Goal: Task Accomplishment & Management: Manage account settings

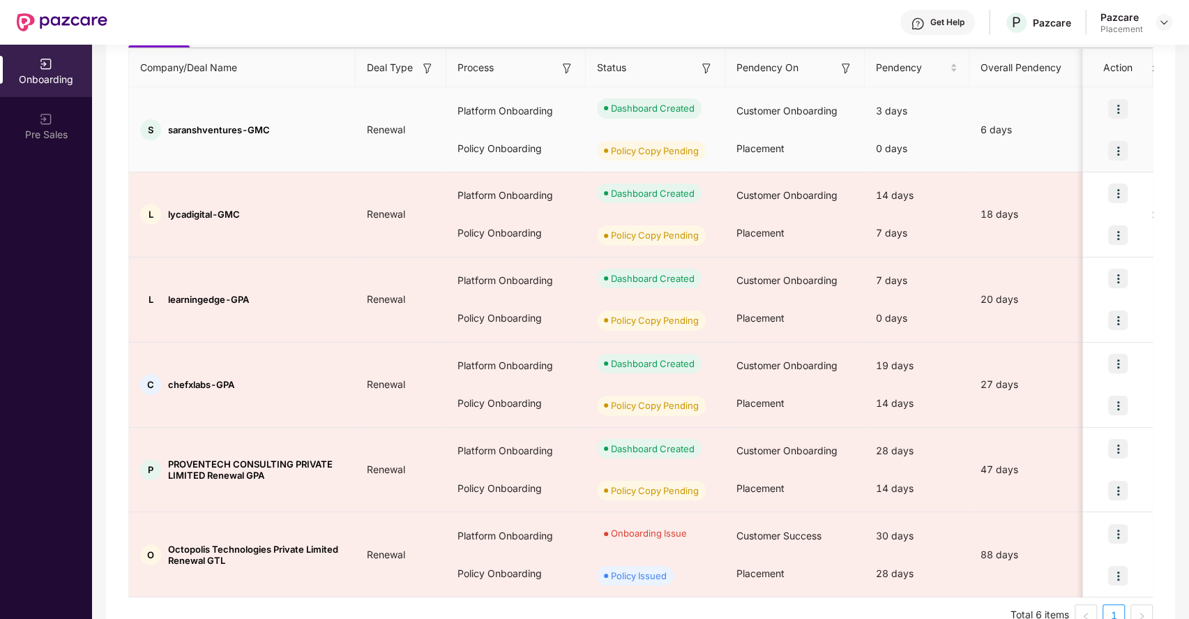
scroll to position [156, 0]
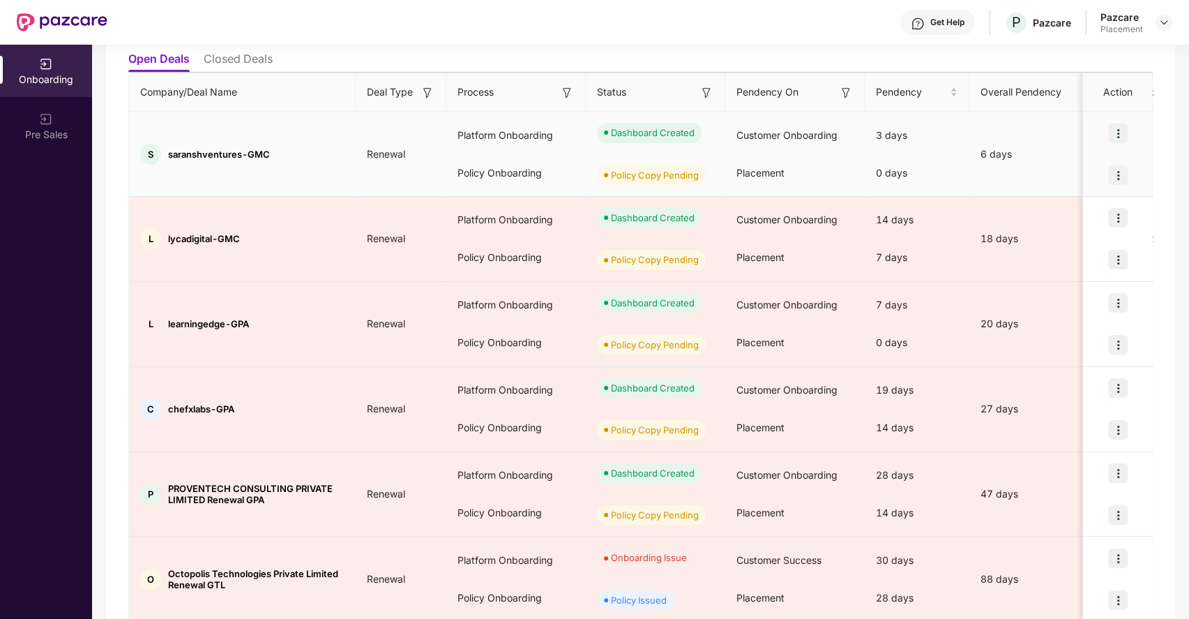
click at [387, 150] on span "Renewal" at bounding box center [386, 154] width 61 height 12
click at [264, 145] on div "S saranshventures-GMC" at bounding box center [242, 154] width 227 height 21
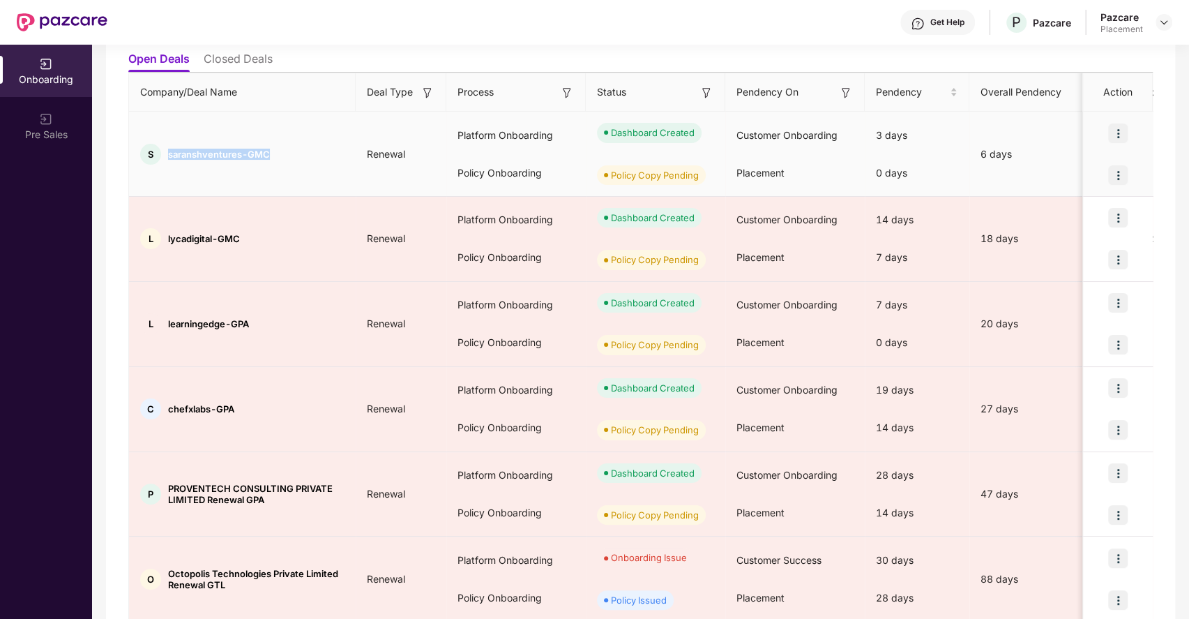
click at [264, 145] on div "S saranshventures-GMC" at bounding box center [242, 154] width 227 height 21
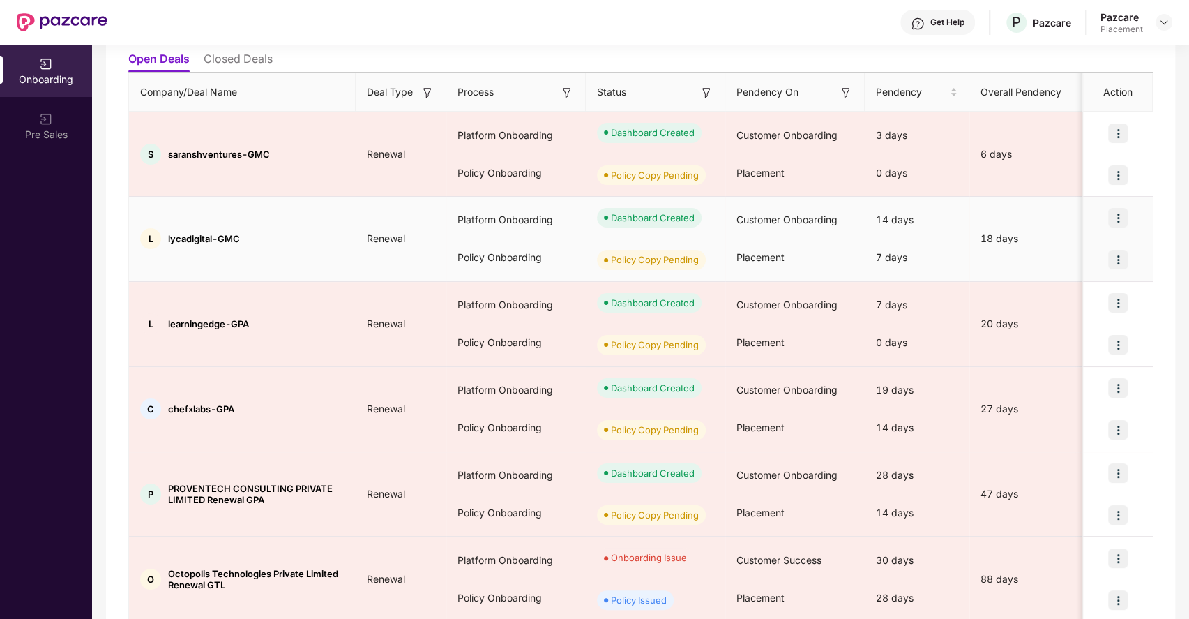
click at [577, 243] on div "Policy Onboarding" at bounding box center [515, 258] width 139 height 38
click at [348, 239] on div "L lycadigital-GMC" at bounding box center [242, 238] width 227 height 21
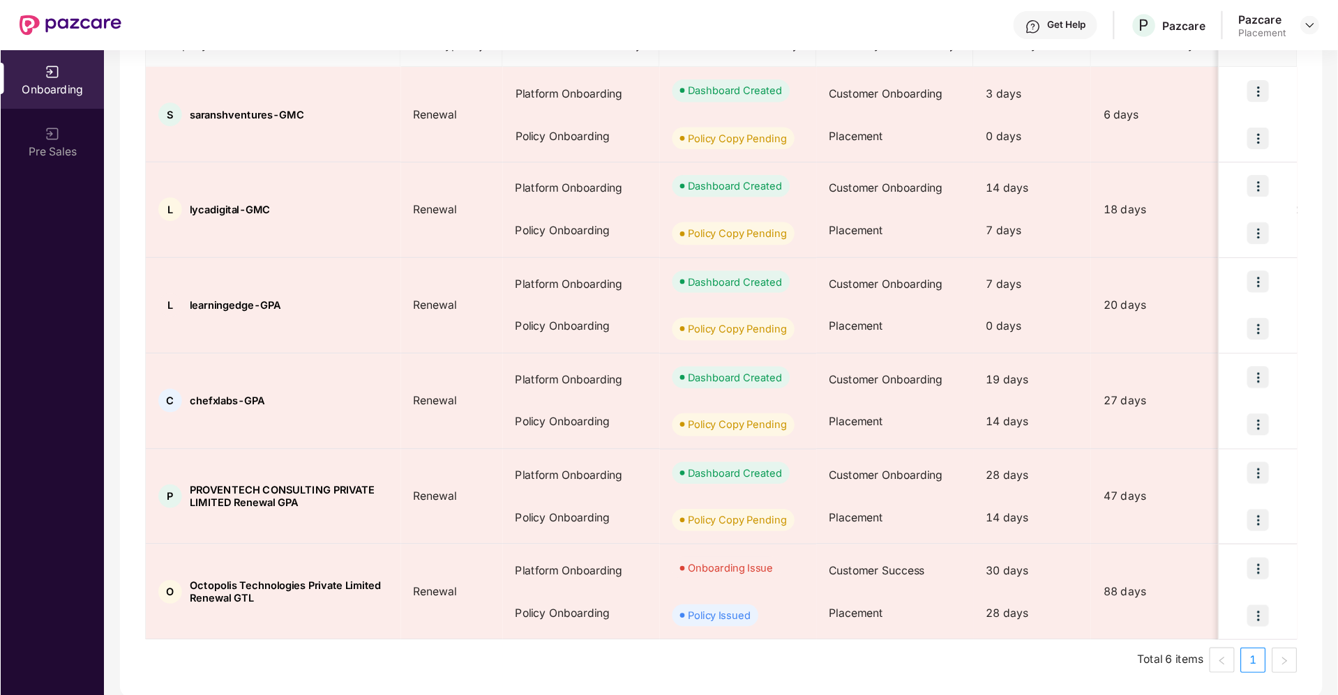
scroll to position [131, 0]
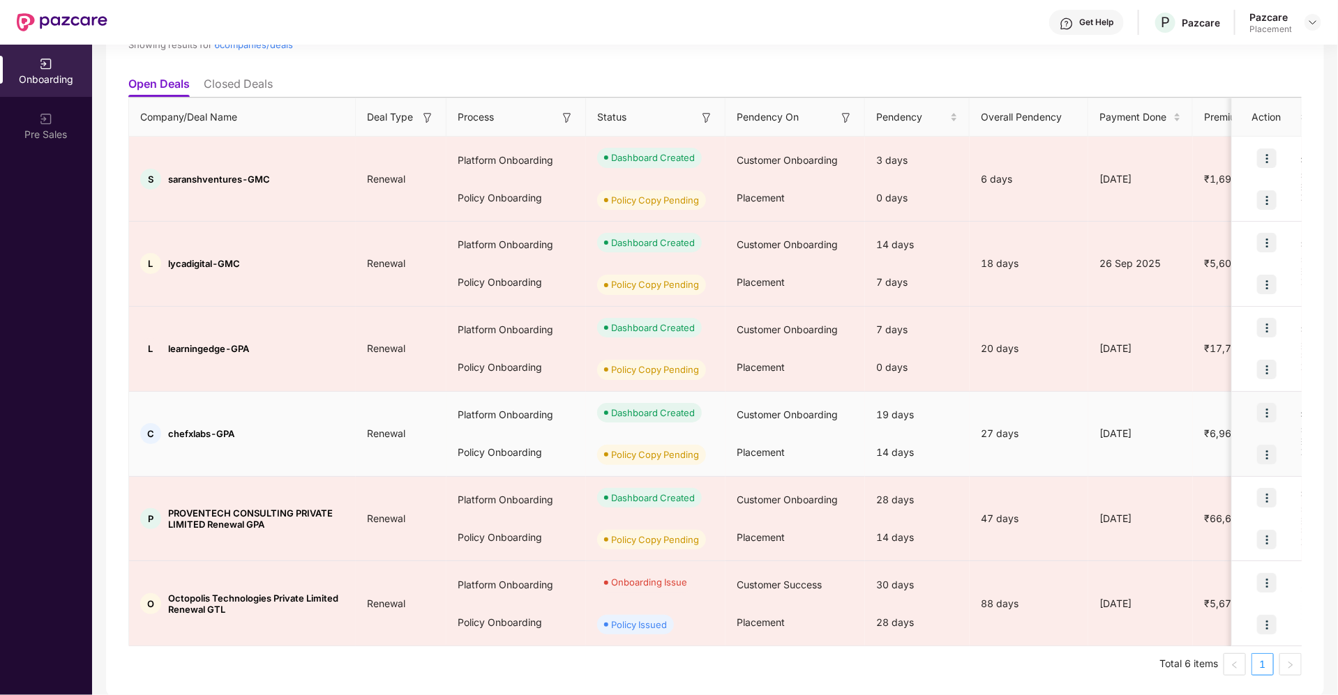
drag, startPoint x: 830, startPoint y: 13, endPoint x: 815, endPoint y: 434, distance: 421.5
click at [815, 434] on div "Placement" at bounding box center [794, 453] width 139 height 38
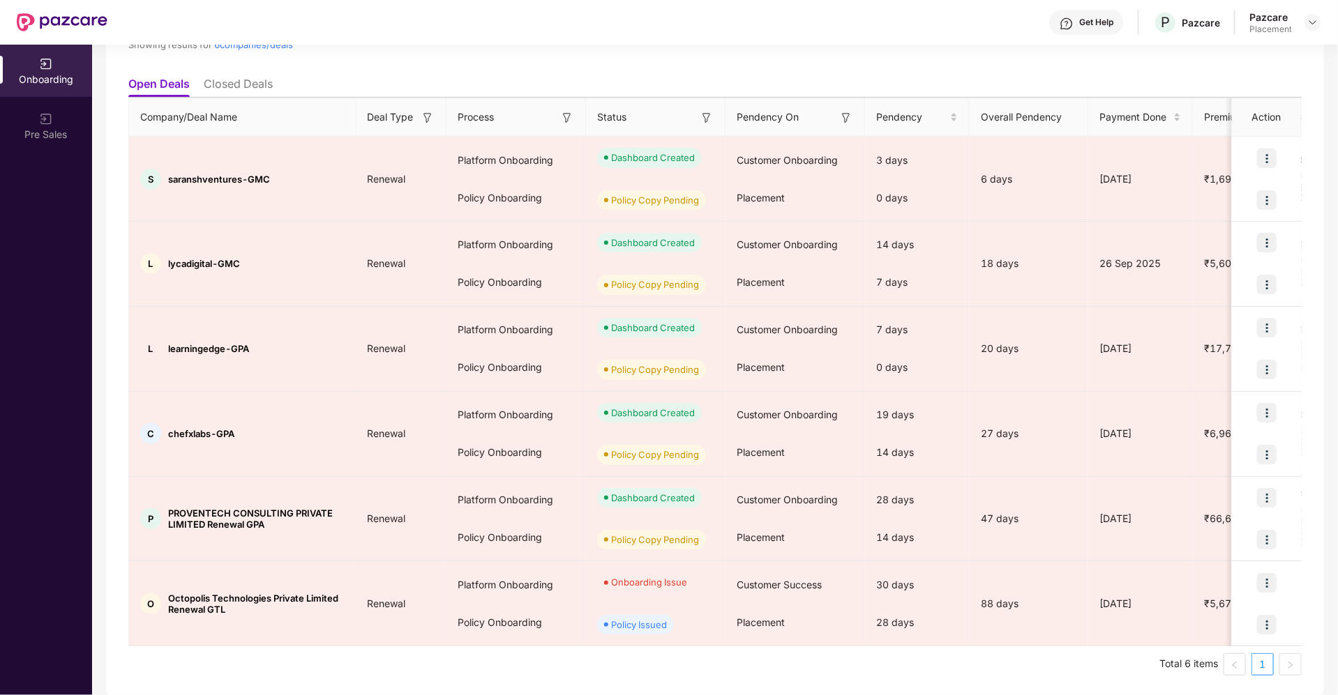
click at [891, 70] on ul "Open Deals Closed Deals" at bounding box center [714, 84] width 1173 height 28
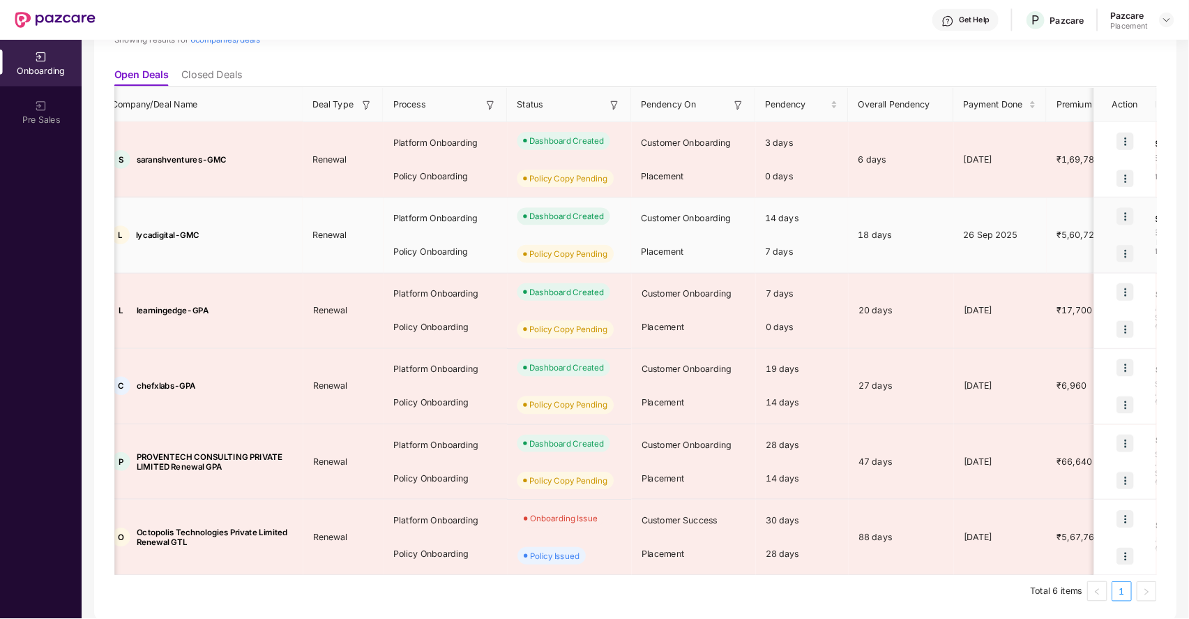
scroll to position [0, 0]
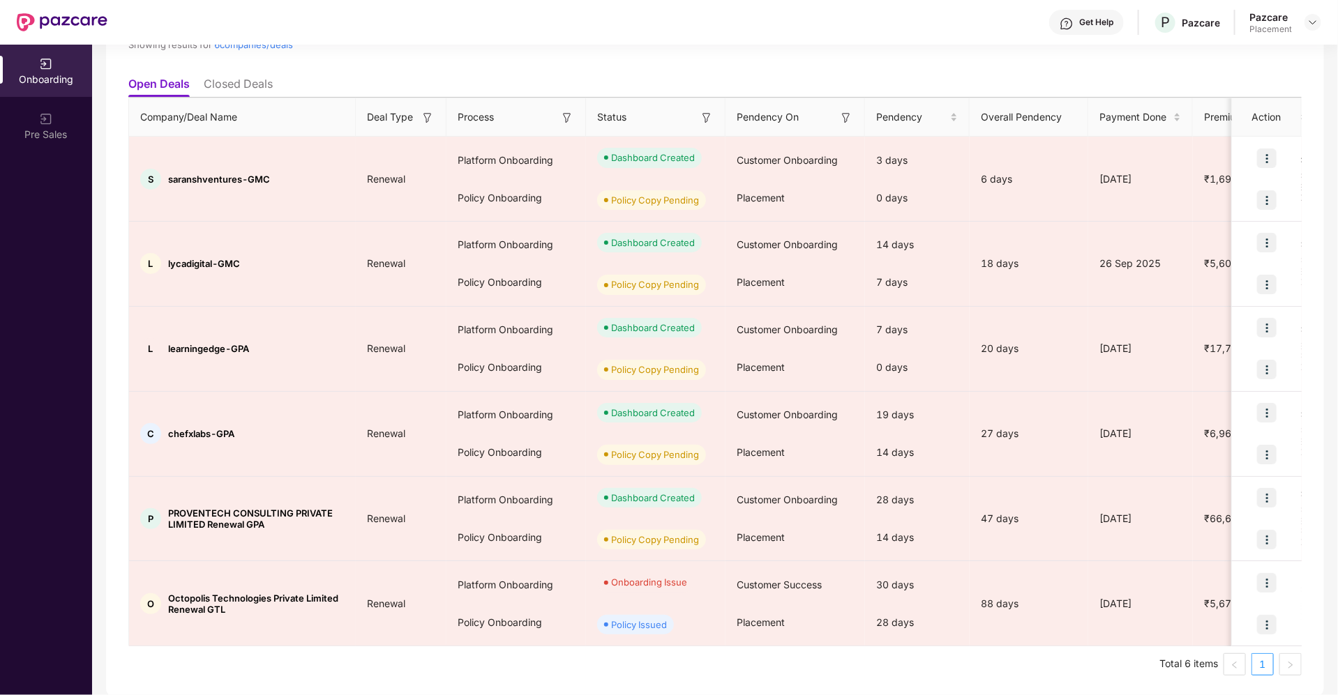
click at [735, 31] on div "Get Help P Pazcare Pazcare Placement" at bounding box center [714, 22] width 1214 height 45
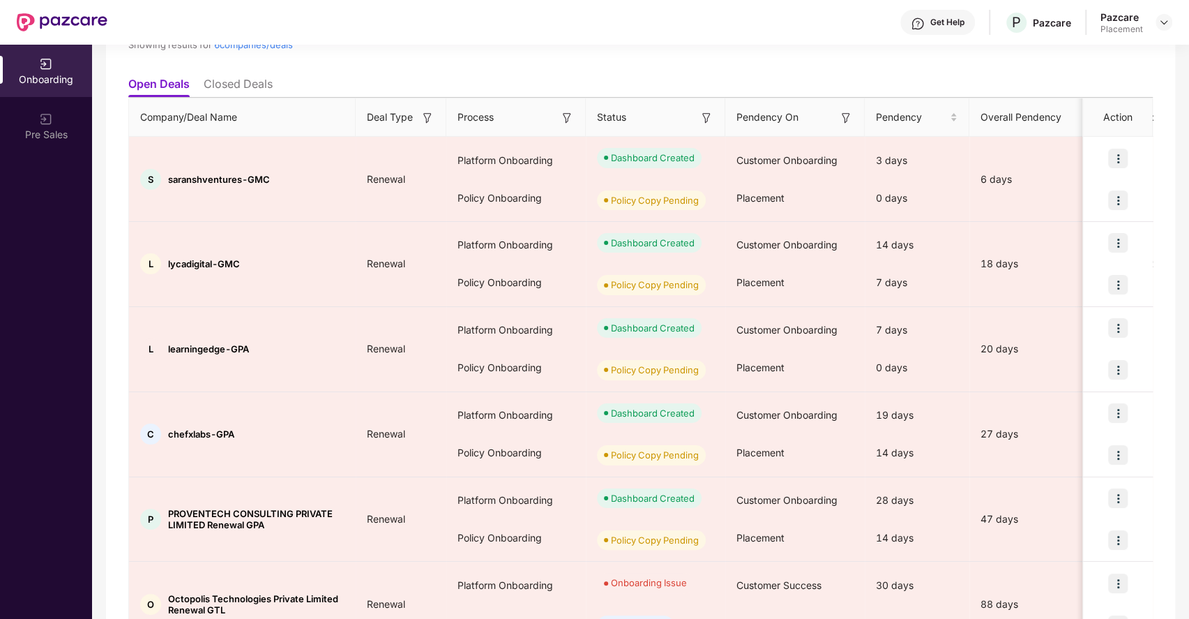
scroll to position [131, 0]
drag, startPoint x: 1314, startPoint y: 1, endPoint x: 814, endPoint y: 66, distance: 504.3
click at [814, 66] on div "Showing results for 6 companies/deals" at bounding box center [497, 38] width 738 height 64
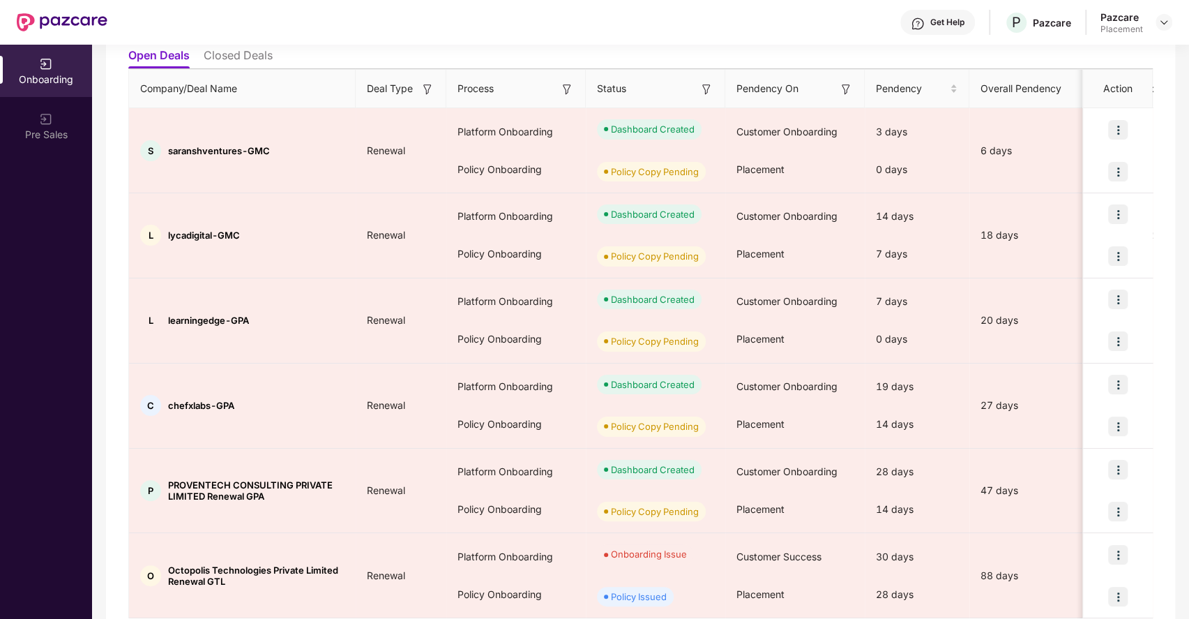
scroll to position [0, 0]
